Goal: Contribute content: Contribute content

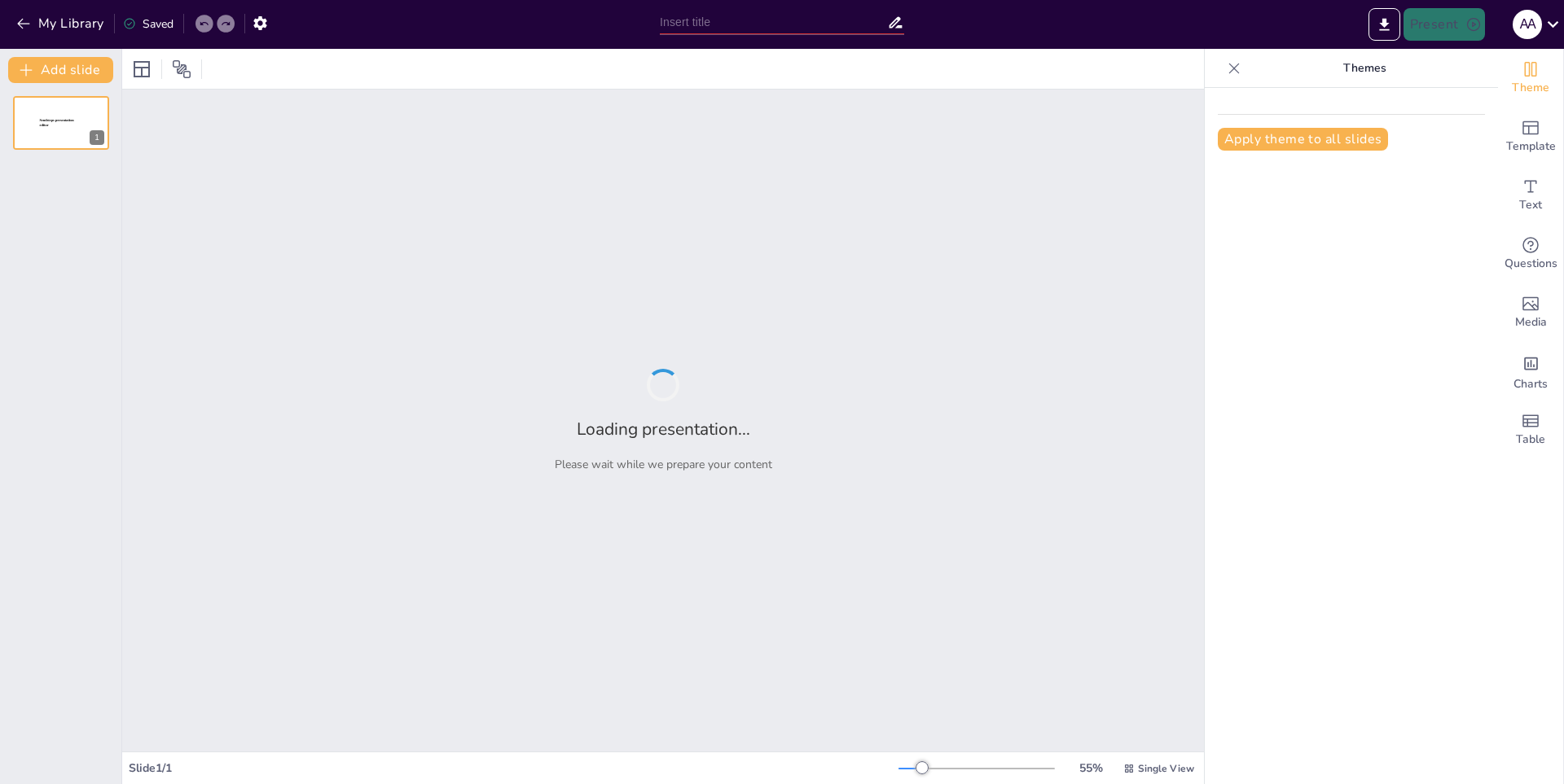
type input "Minecraft: Historia y Evolución del Juego"
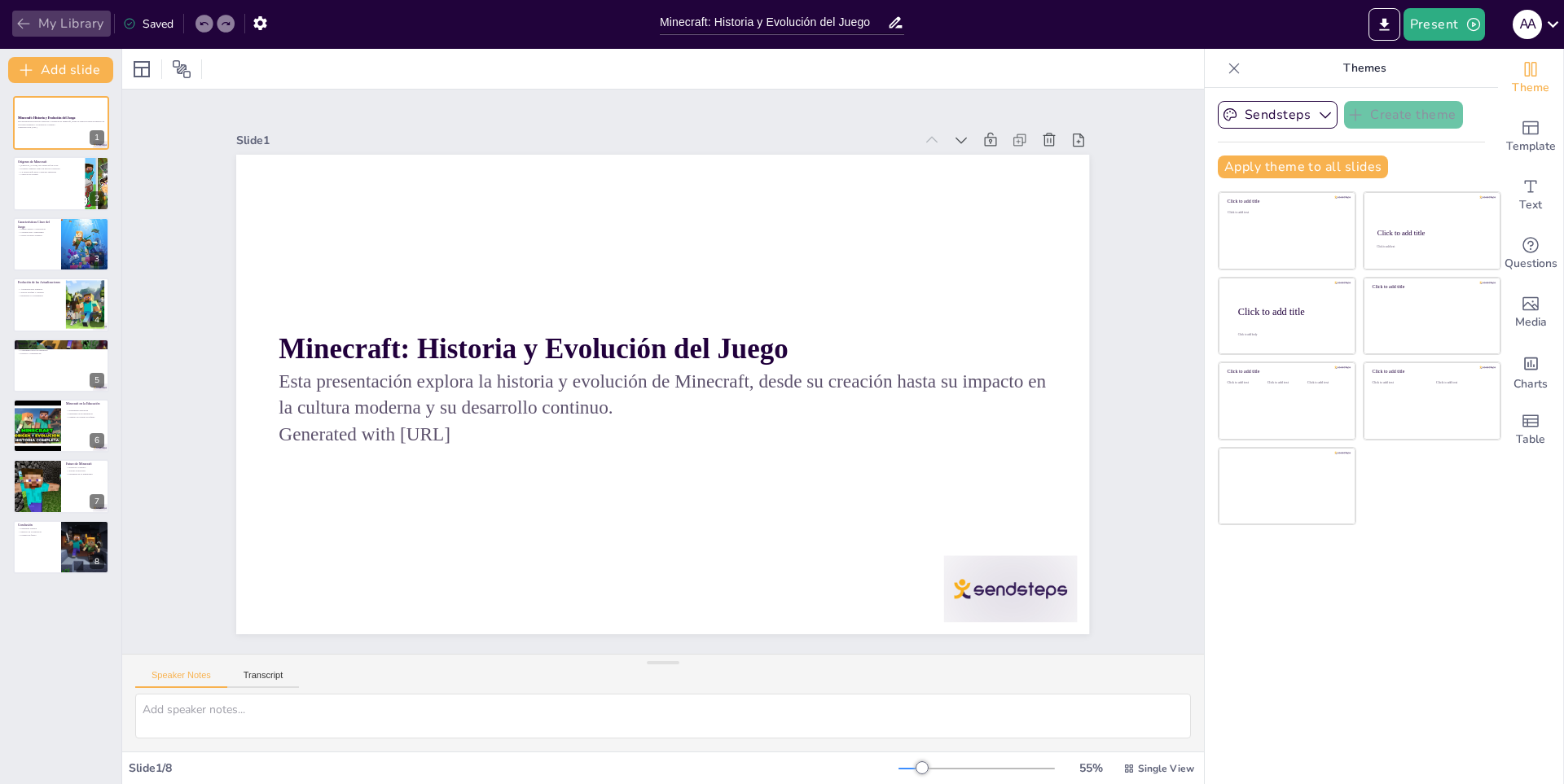
click at [76, 23] on button "My Library" at bounding box center [61, 23] width 99 height 26
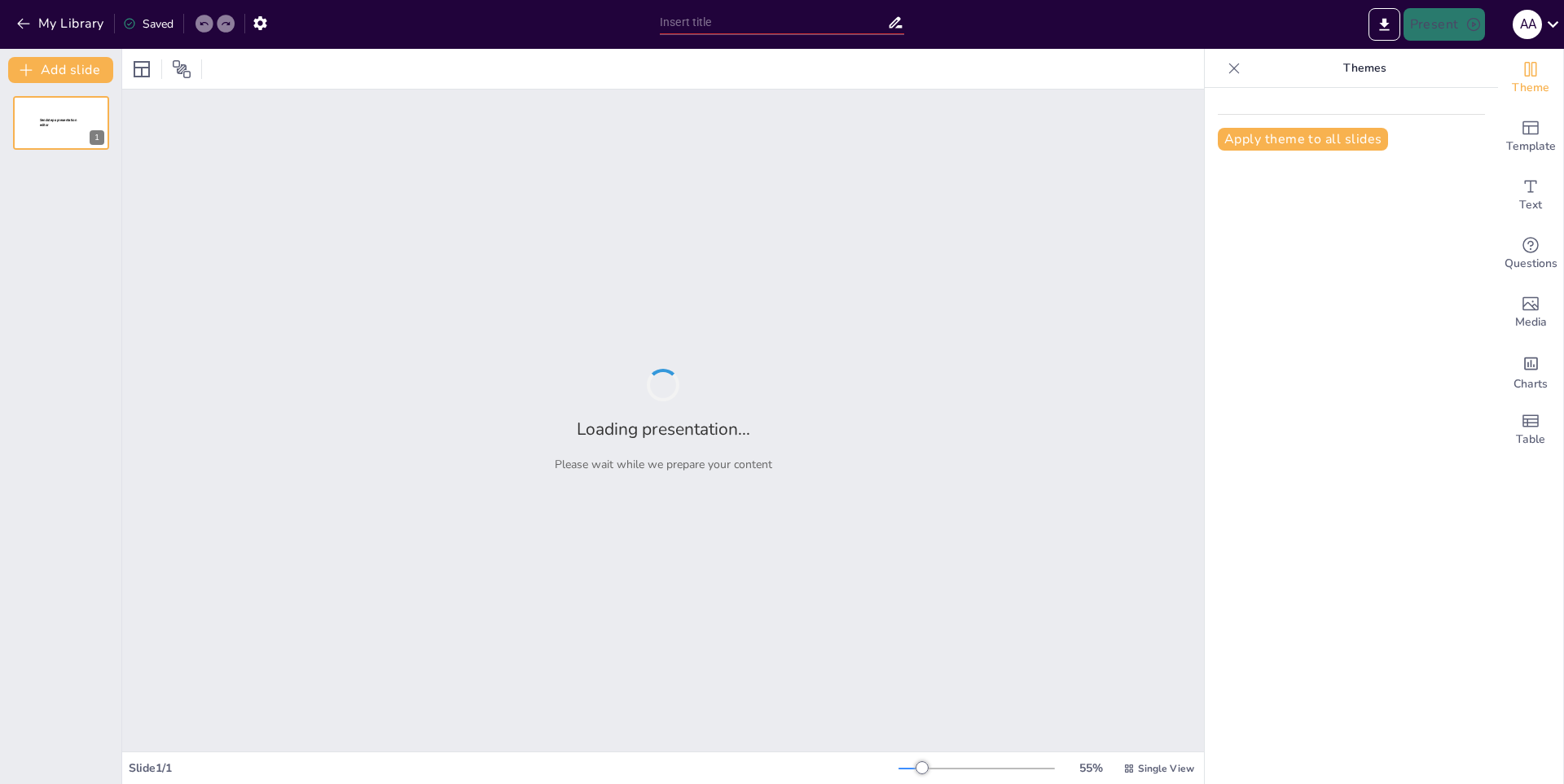
type input "New Sendsteps"
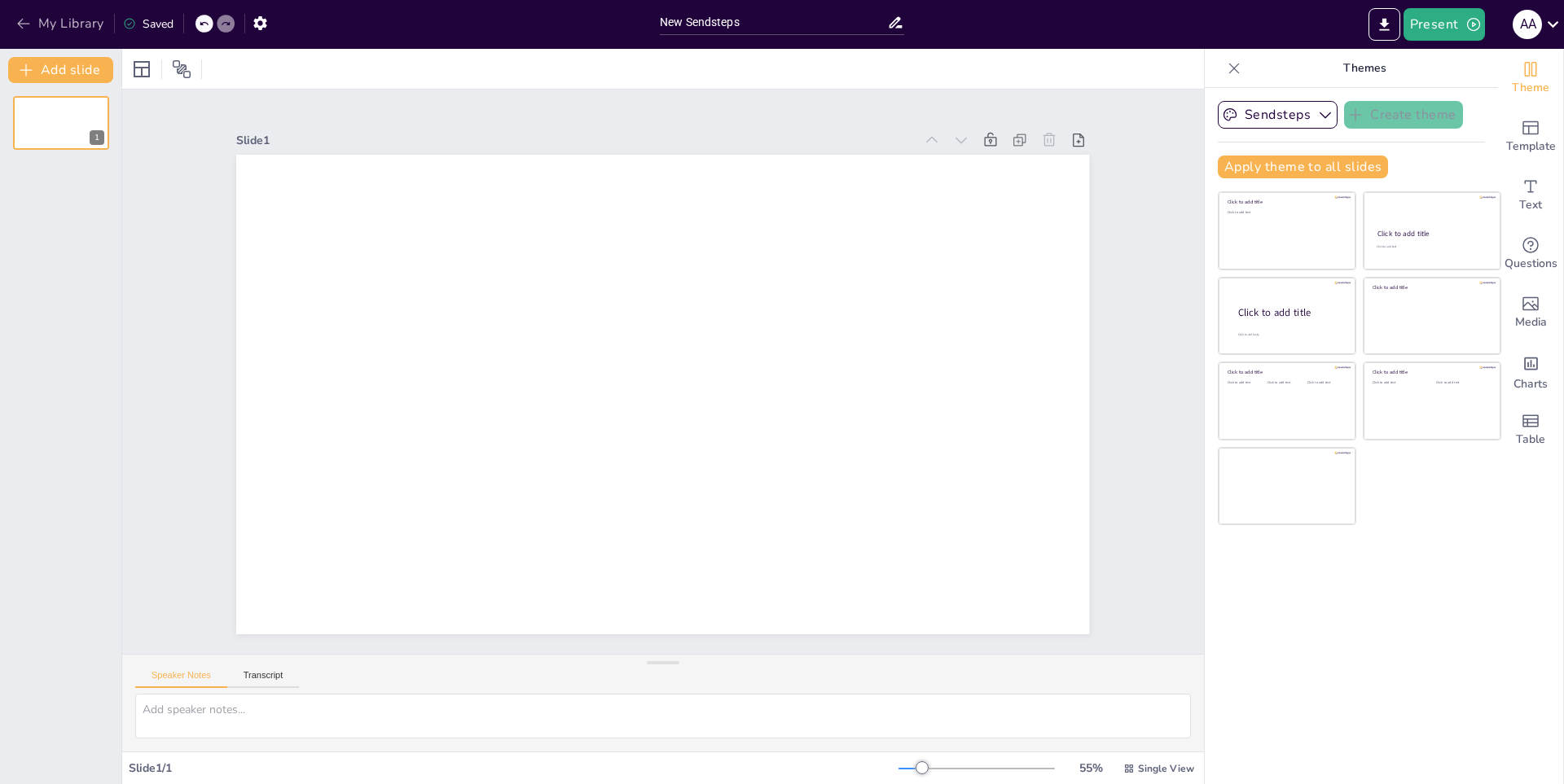
click at [22, 28] on icon "button" at bounding box center [22, 23] width 12 height 10
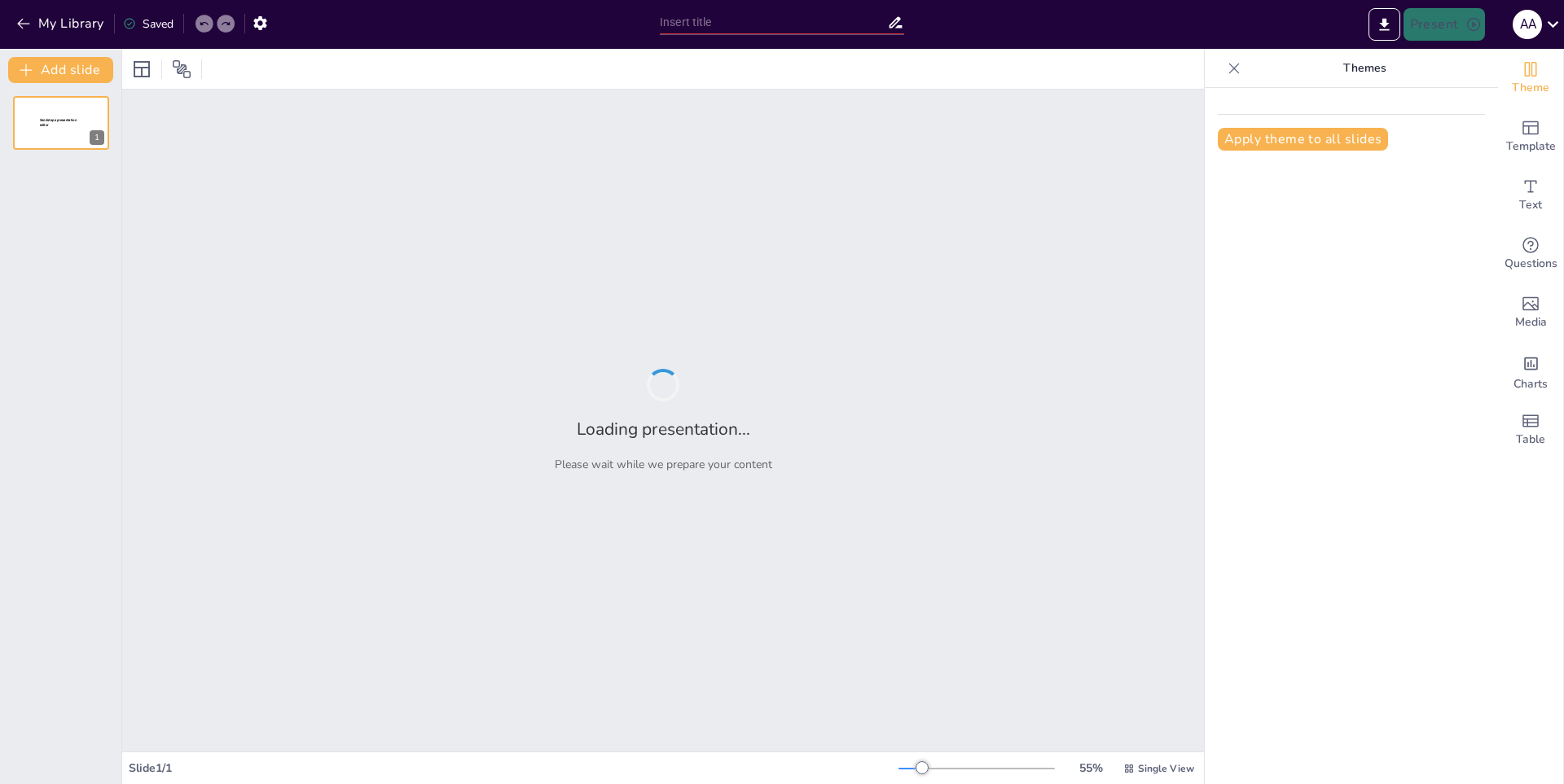
type input "New Sendsteps"
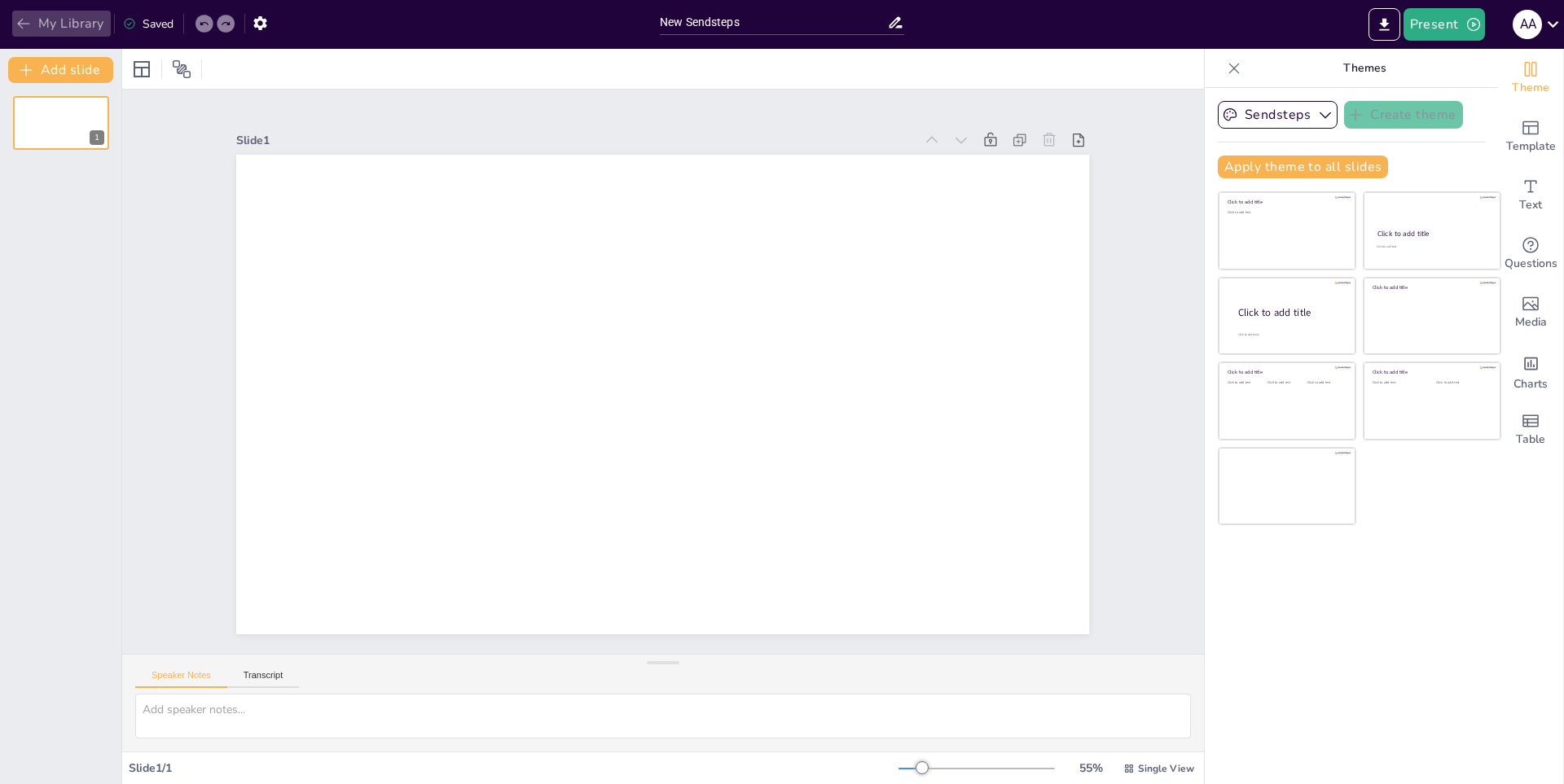
click at [33, 29] on button "My Library" at bounding box center [61, 23] width 99 height 26
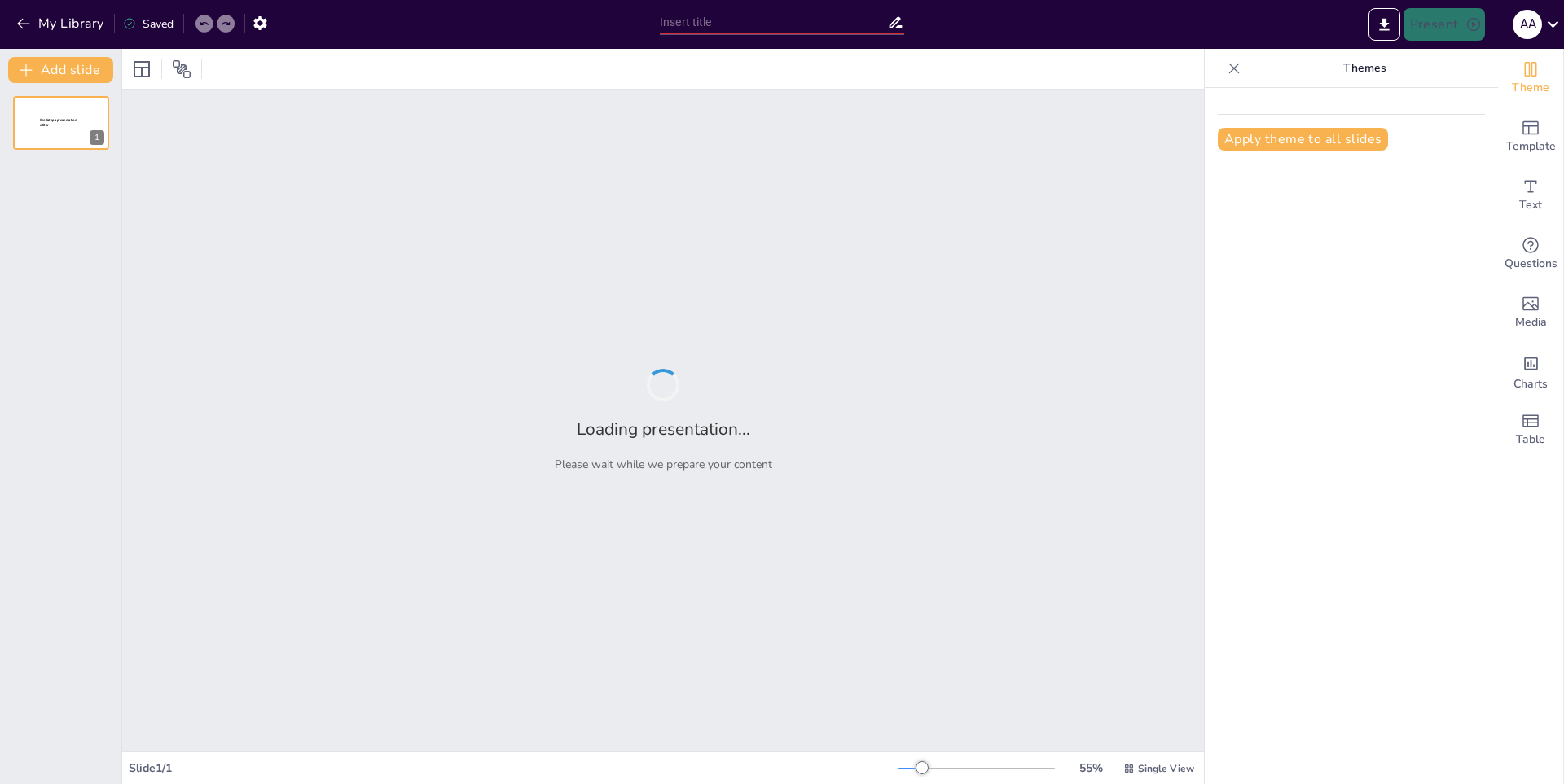
type input "Introducción a Roblox: Un Mundo de Creatividad"
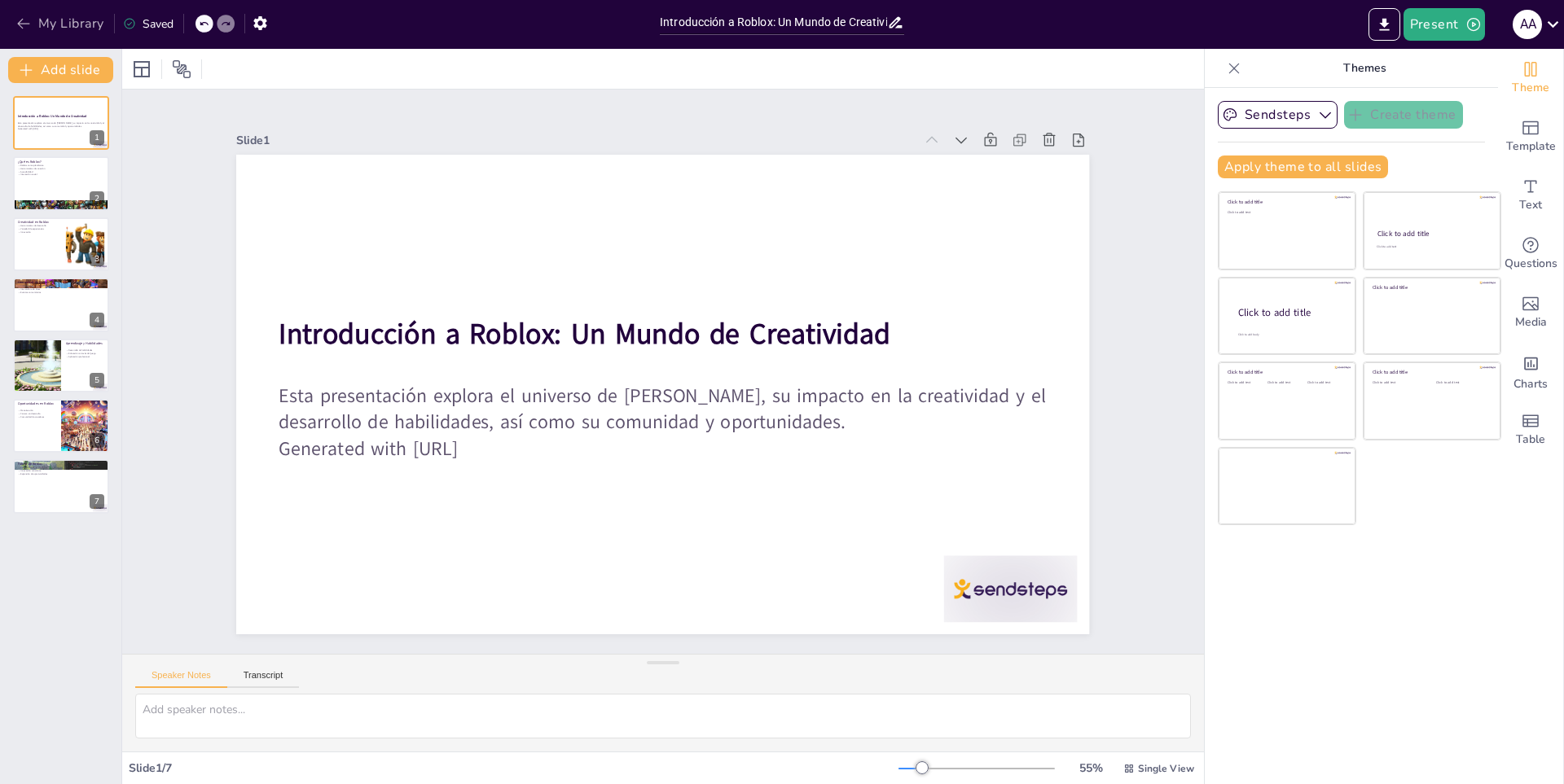
click at [35, 20] on button "My Library" at bounding box center [61, 23] width 99 height 26
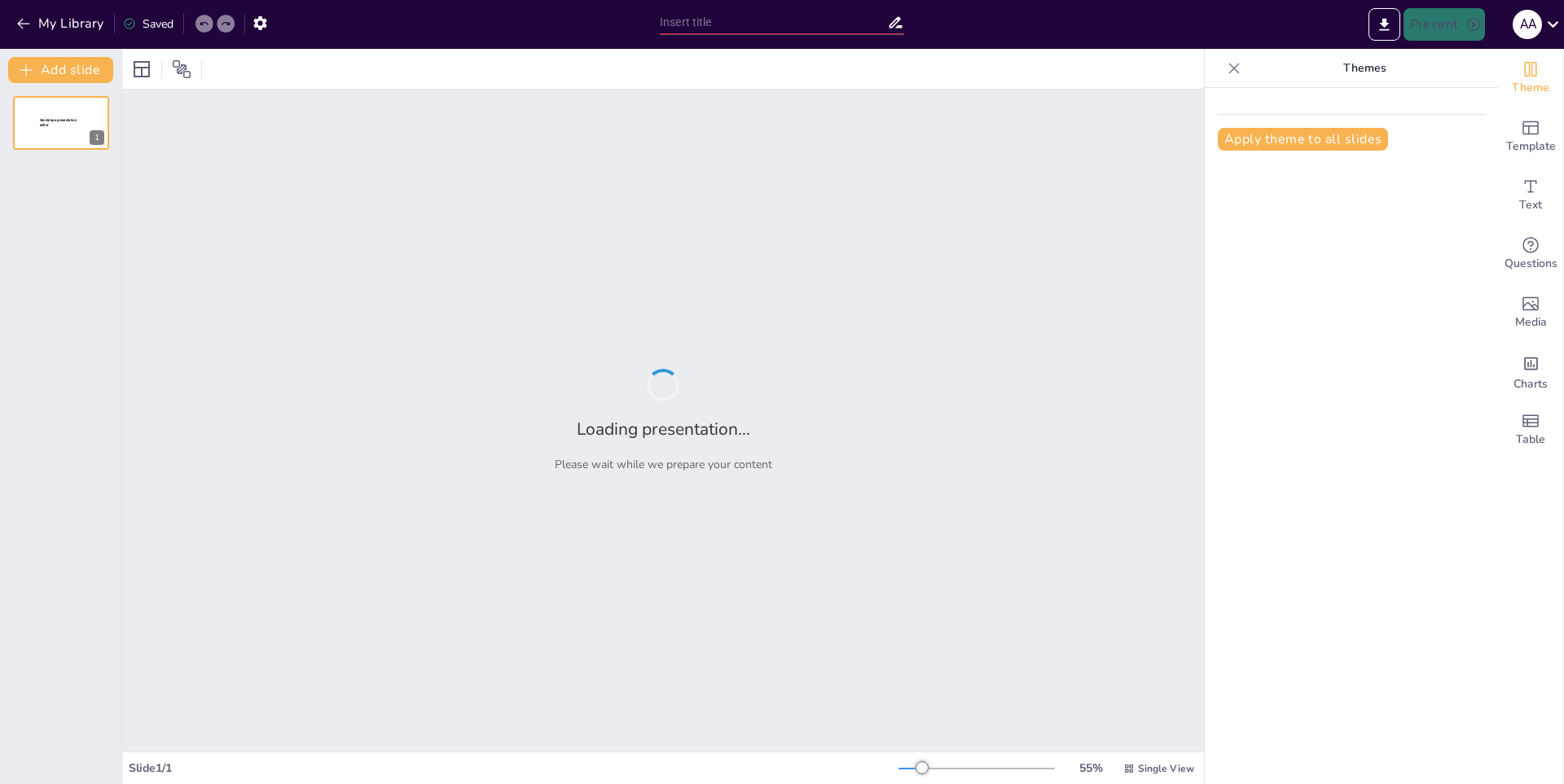
type input "La Evolución de los Juegos: Un Viaje a Través del Tiempo"
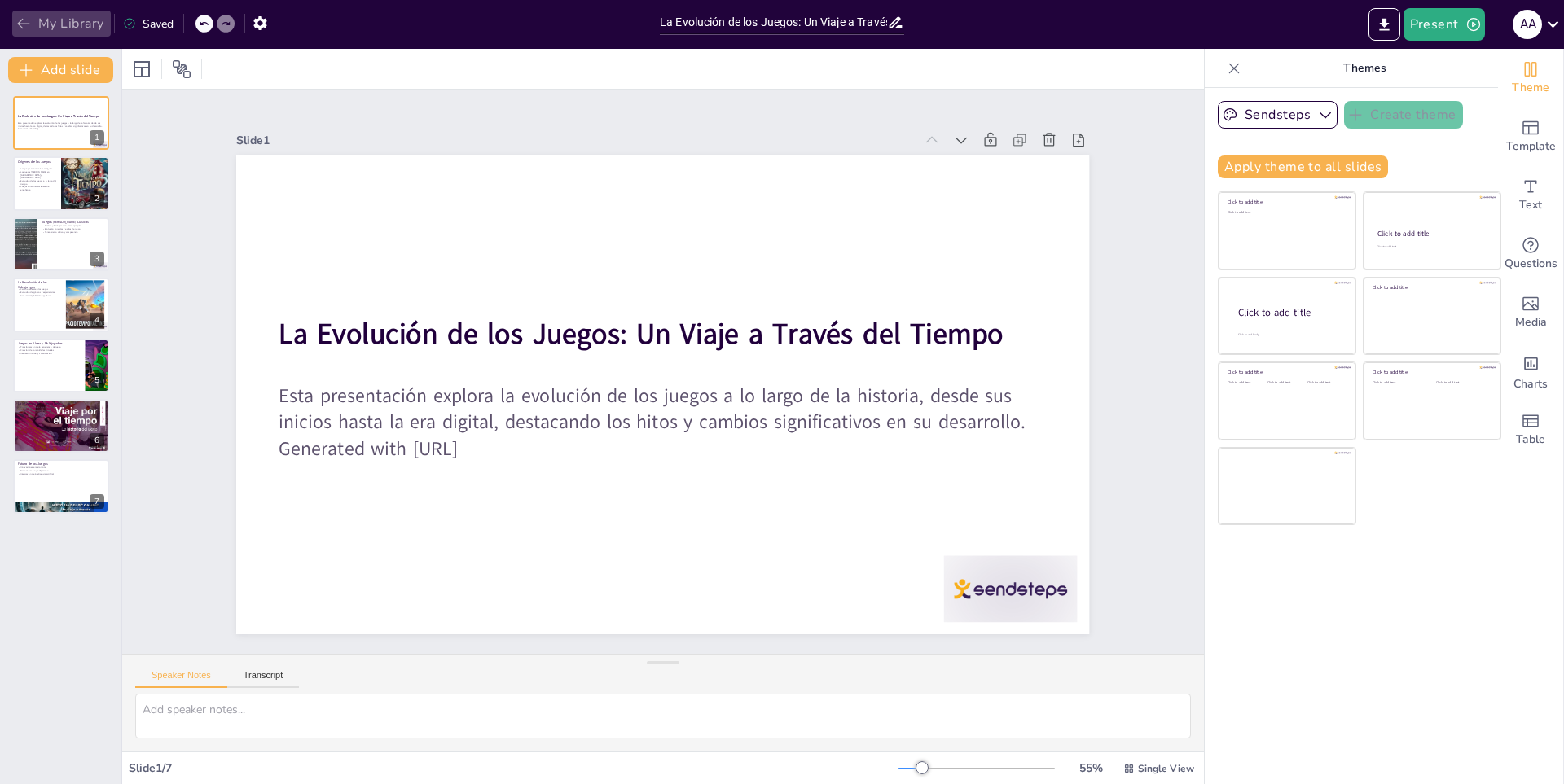
click at [68, 35] on button "My Library" at bounding box center [61, 23] width 99 height 26
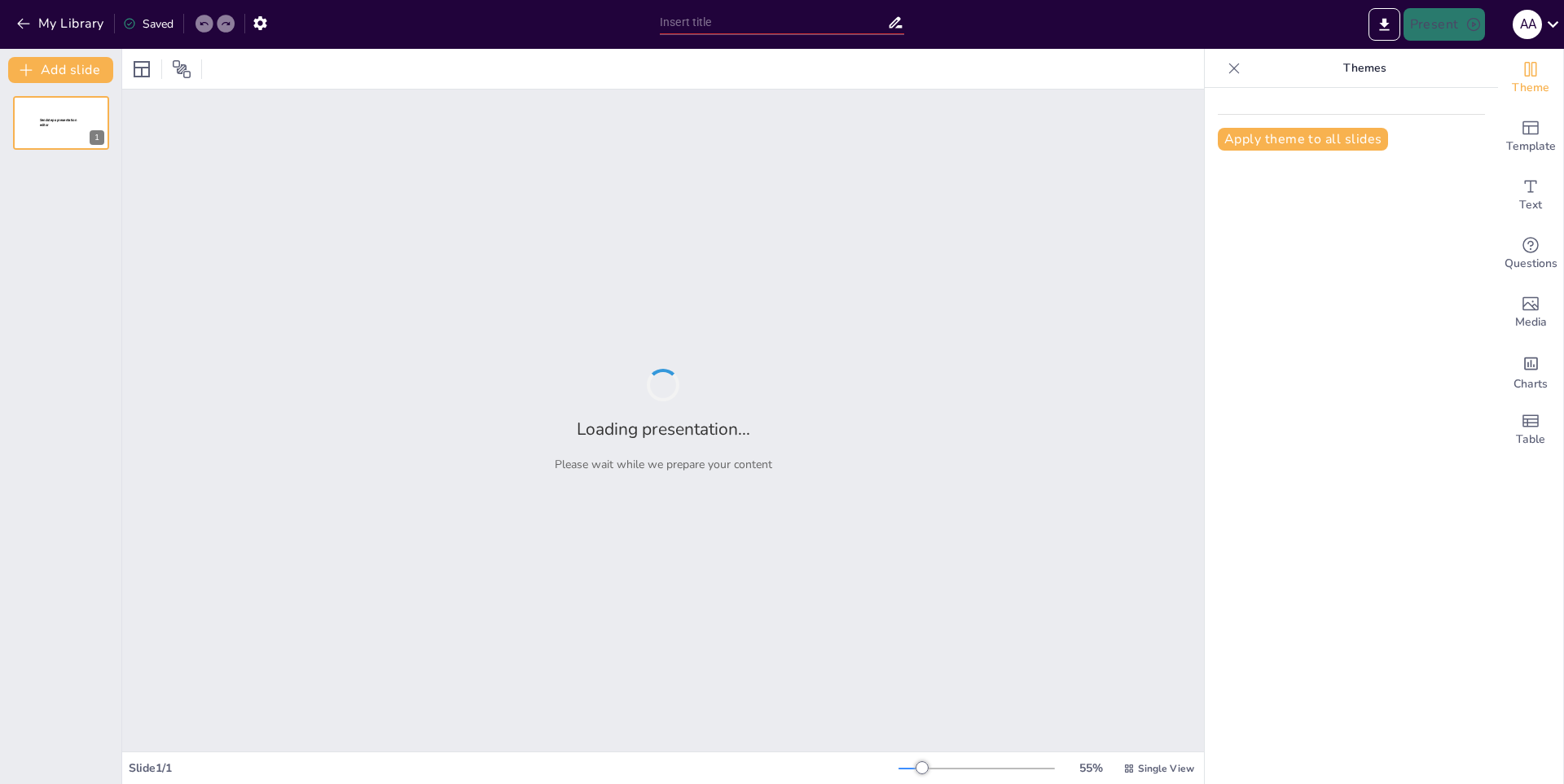
type input "FIFA 25: Evolución de la Jugabilidad y Experiencia del Usuario"
